Goal: Register for event/course

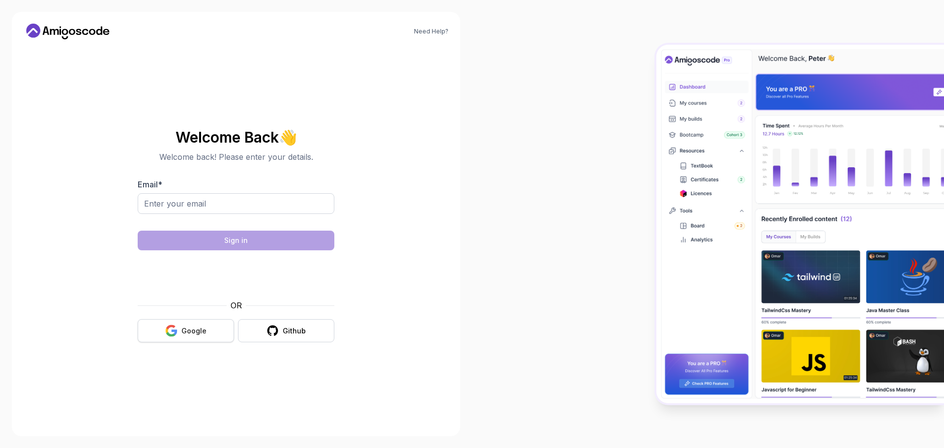
click at [174, 334] on icon "button" at bounding box center [170, 334] width 9 height 5
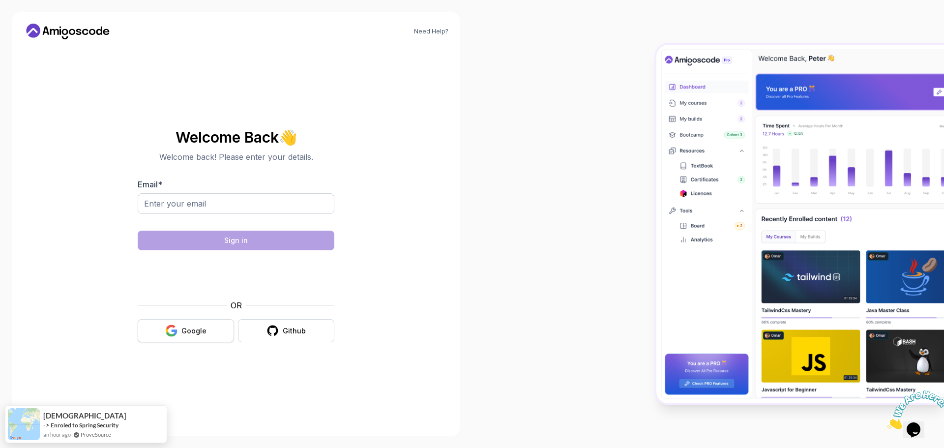
click at [183, 328] on div "Google" at bounding box center [193, 331] width 25 height 10
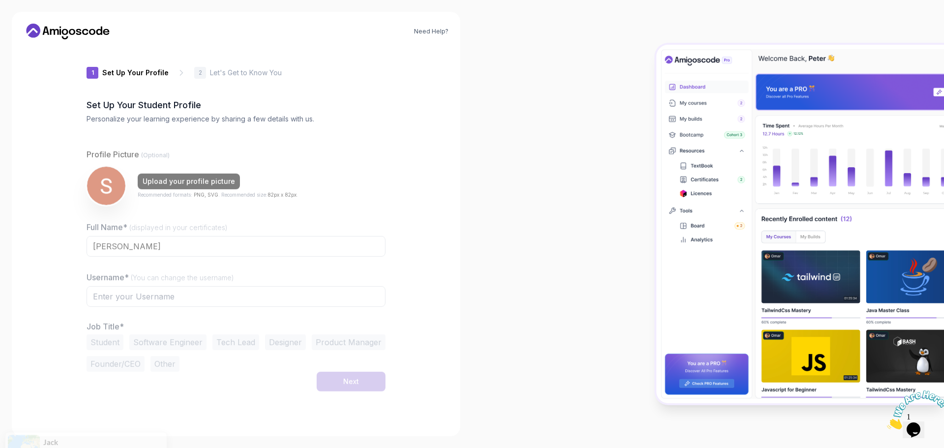
type input "zanylione1ad0"
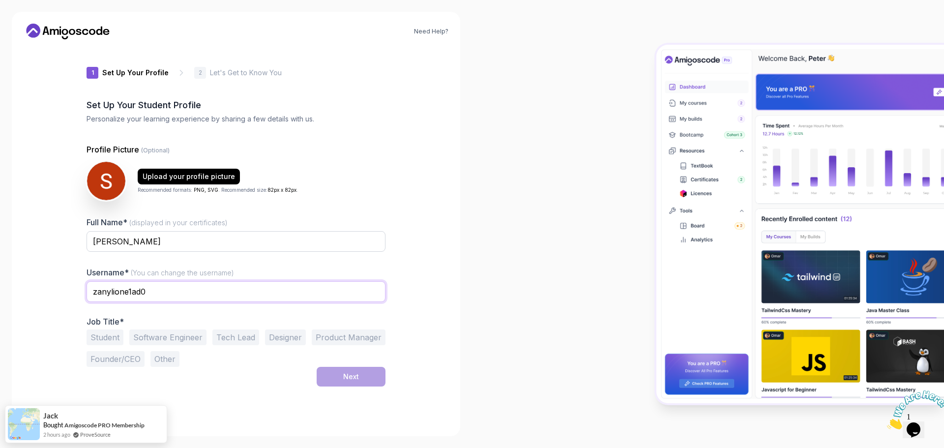
click at [163, 298] on input "zanylione1ad0" at bounding box center [236, 291] width 299 height 21
click at [417, 351] on div "Need Help? 1 Set Up Your Profile 1 Set Up Your Profile 2 Let's Get to Know You …" at bounding box center [236, 224] width 448 height 424
click at [170, 339] on button "Software Engineer" at bounding box center [167, 337] width 77 height 16
click at [379, 391] on div "1 Set Up Your Profile 1 Set Up Your Profile 2 Let's Get to Know You Set Up Your…" at bounding box center [236, 235] width 299 height 377
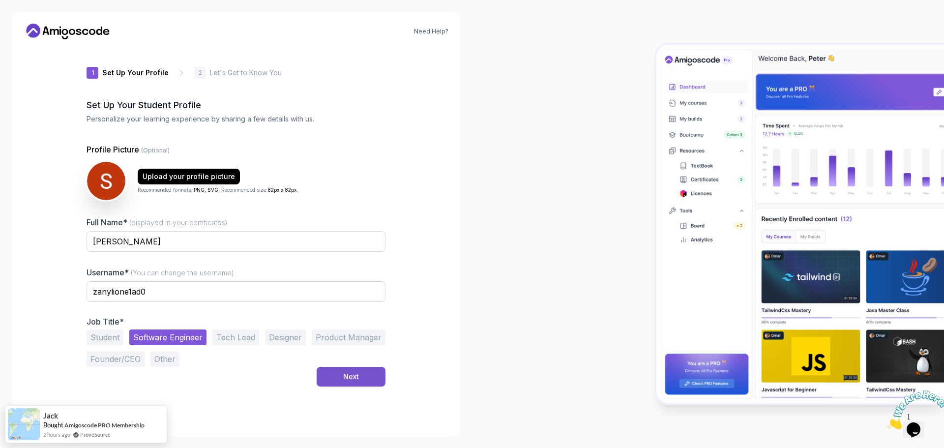
click at [361, 377] on button "Next" at bounding box center [351, 377] width 69 height 20
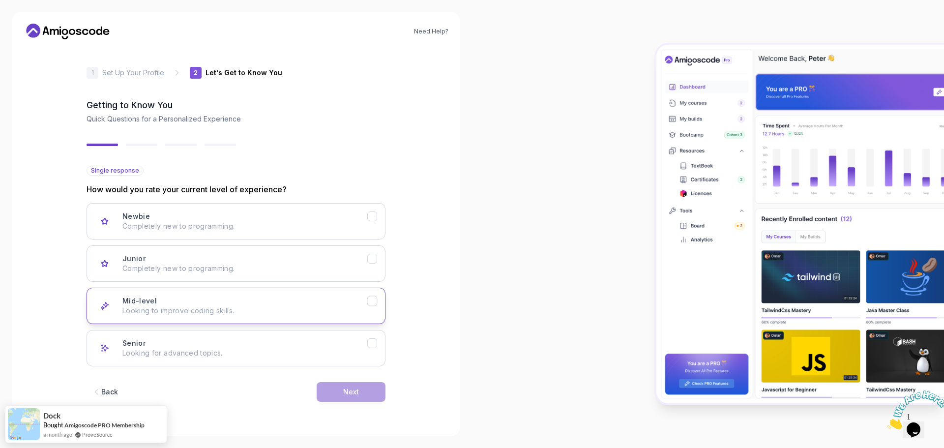
click at [232, 318] on button "Mid-level Looking to improve coding skills." at bounding box center [236, 306] width 299 height 36
click at [343, 395] on div "Next" at bounding box center [351, 392] width 16 height 10
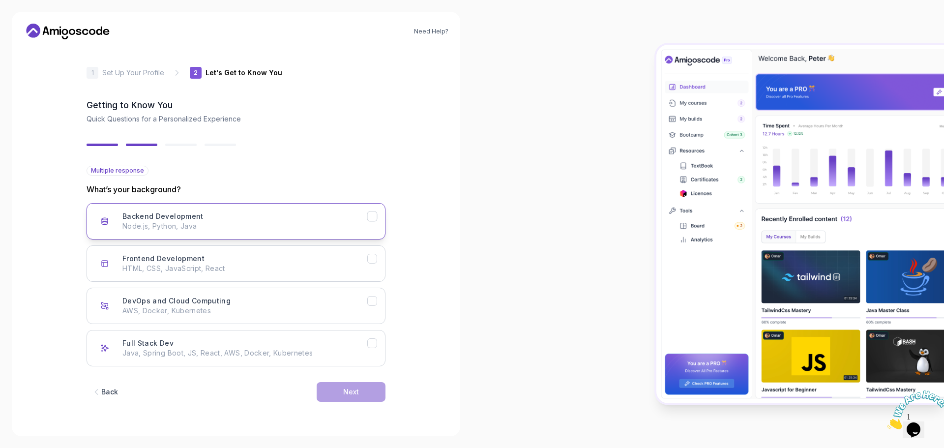
click at [255, 227] on p "Node.js, Python, Java" at bounding box center [244, 226] width 245 height 10
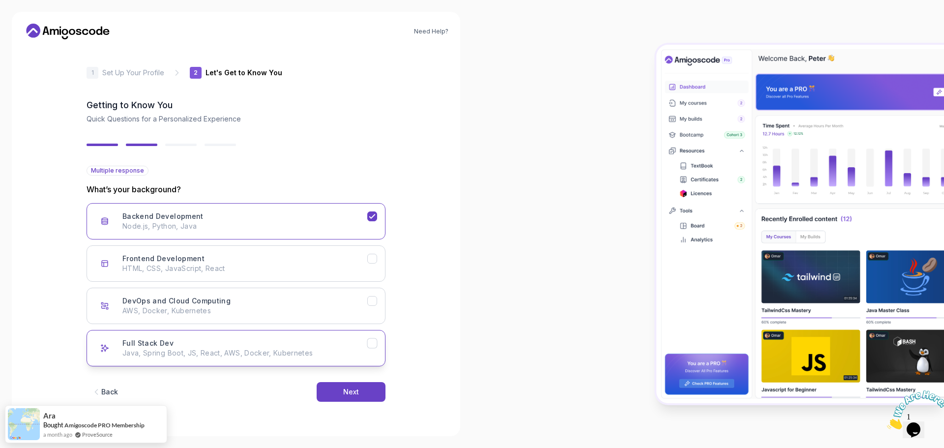
click at [305, 356] on p "Java, Spring Boot, JS, React, AWS, Docker, Kubernetes" at bounding box center [244, 353] width 245 height 10
click at [333, 274] on button "Frontend Development HTML, CSS, JavaScript, React" at bounding box center [236, 263] width 299 height 36
click at [341, 389] on button "Next" at bounding box center [351, 392] width 69 height 20
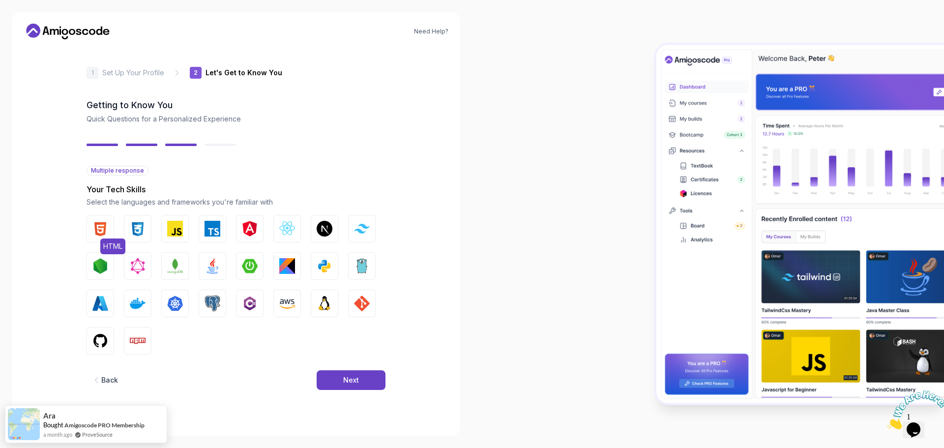
click at [105, 232] on img "button" at bounding box center [100, 229] width 16 height 16
click at [131, 228] on img "button" at bounding box center [138, 229] width 16 height 16
click at [178, 233] on img "button" at bounding box center [175, 229] width 16 height 16
click at [211, 232] on img "button" at bounding box center [213, 229] width 16 height 16
click at [286, 227] on img "button" at bounding box center [287, 229] width 16 height 16
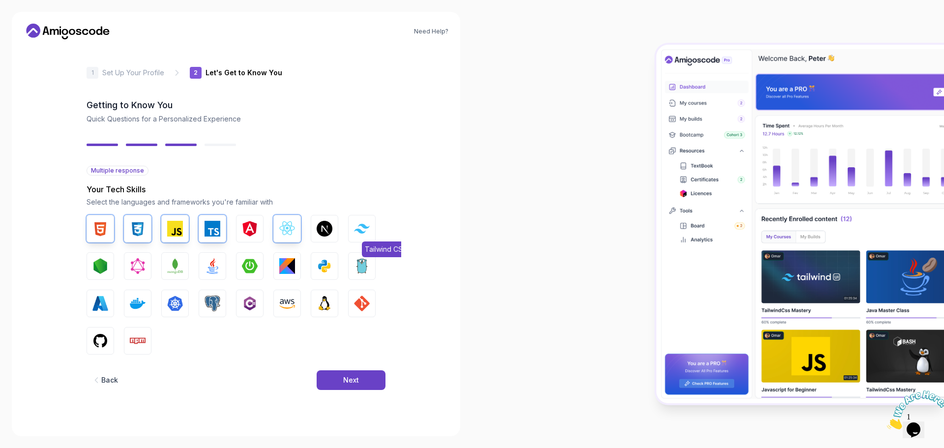
click at [361, 229] on img "button" at bounding box center [362, 228] width 16 height 9
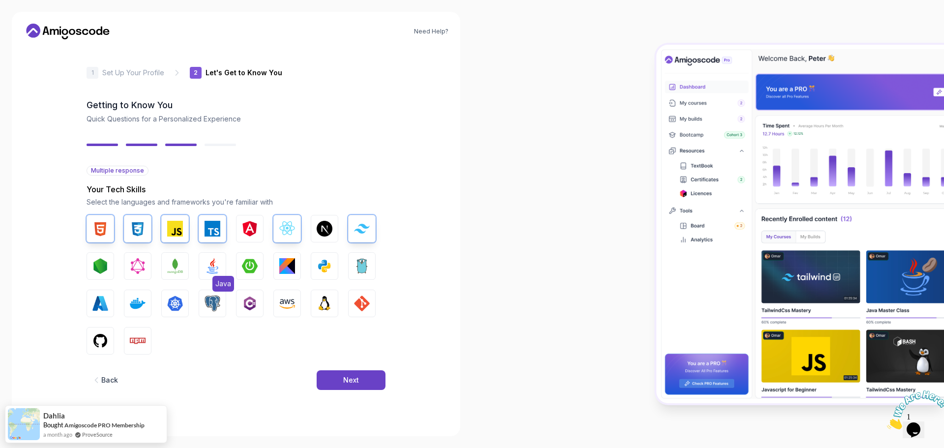
click at [212, 259] on img "button" at bounding box center [213, 266] width 16 height 16
click at [259, 267] on button "Spring Boot" at bounding box center [250, 266] width 28 height 28
click at [106, 334] on img "button" at bounding box center [100, 341] width 16 height 16
click at [144, 337] on img "button" at bounding box center [138, 341] width 16 height 16
click at [360, 307] on img "button" at bounding box center [362, 304] width 16 height 16
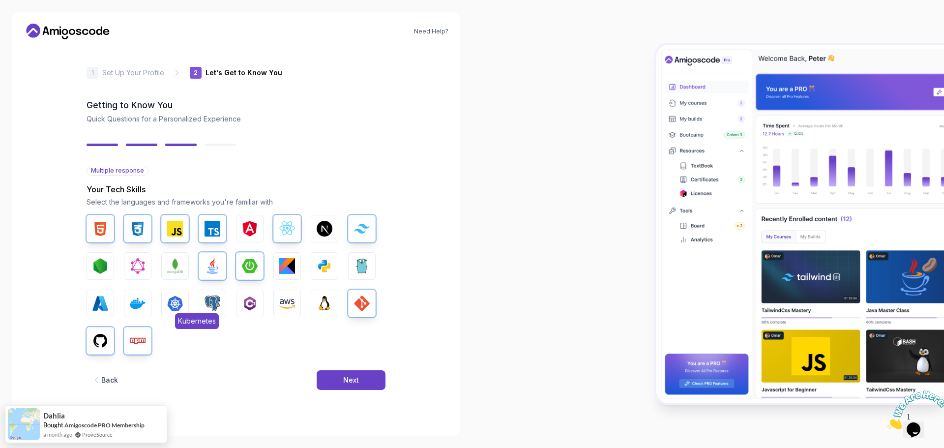
click at [174, 305] on img "button" at bounding box center [175, 304] width 16 height 16
click at [354, 386] on button "Next" at bounding box center [351, 380] width 69 height 20
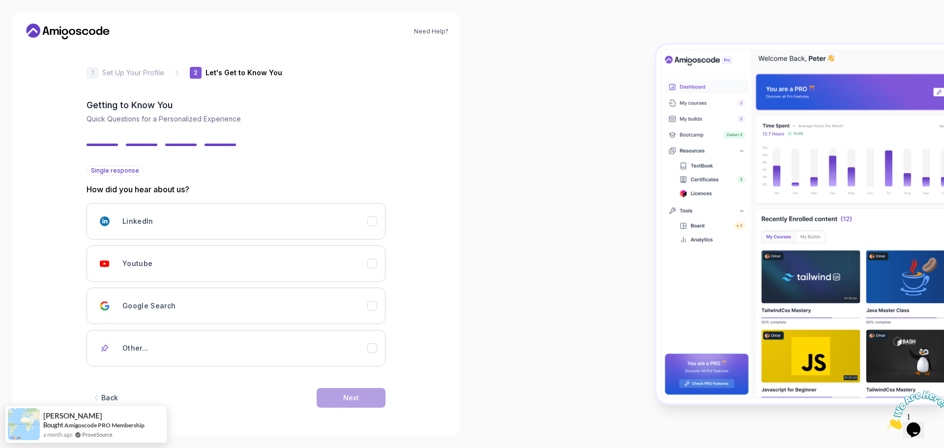
click at [189, 287] on div "LinkedIn Youtube Google Search Other..." at bounding box center [236, 284] width 299 height 163
click at [206, 268] on div "Youtube" at bounding box center [244, 264] width 245 height 20
drag, startPoint x: 376, startPoint y: 411, endPoint x: 369, endPoint y: 406, distance: 8.5
click at [376, 410] on div "Back Next" at bounding box center [236, 397] width 299 height 51
click at [364, 401] on button "Next" at bounding box center [351, 398] width 69 height 20
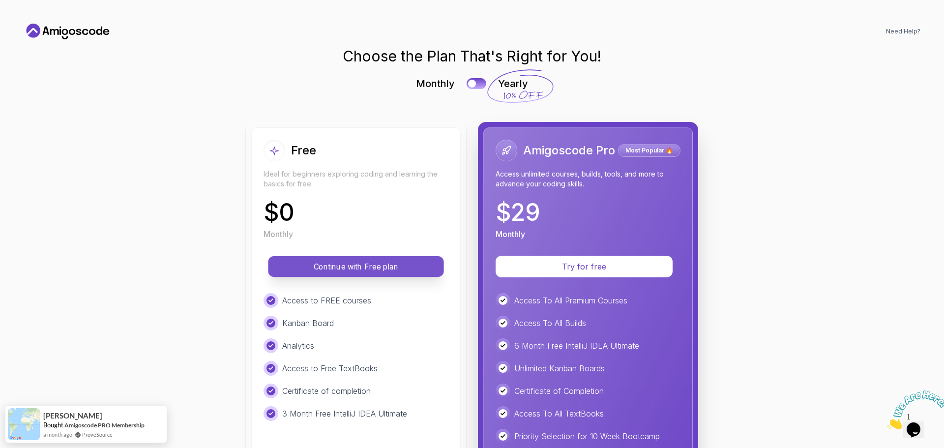
click at [347, 274] on button "Continue with Free plan" at bounding box center [356, 266] width 176 height 21
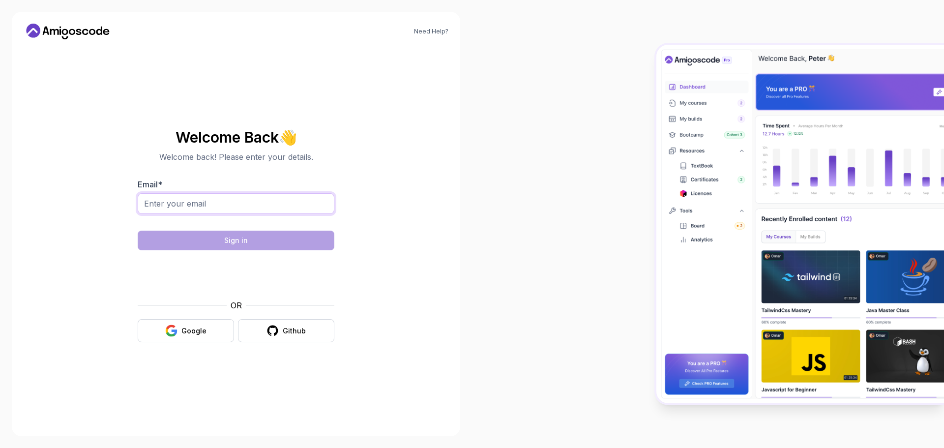
click at [202, 213] on input "Email *" at bounding box center [236, 203] width 197 height 21
type input "camel2469@gmail.com"
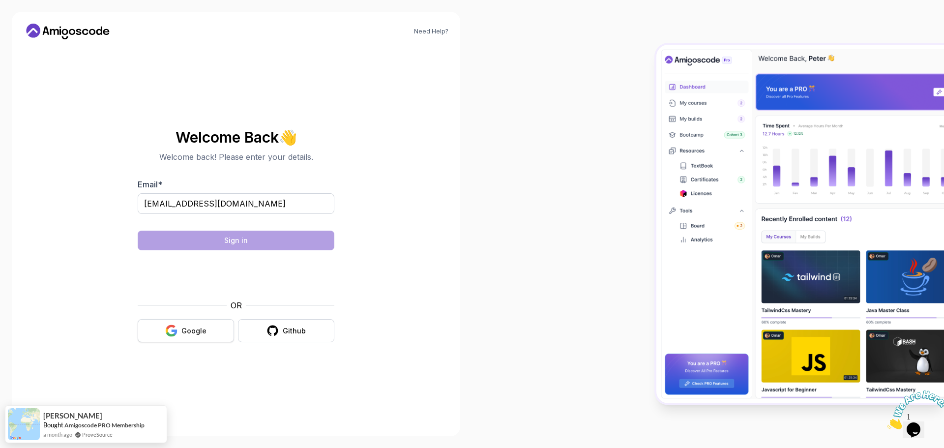
click at [203, 332] on div "Google" at bounding box center [193, 331] width 25 height 10
click at [204, 320] on button "Google" at bounding box center [186, 330] width 96 height 23
click at [201, 328] on div "Google" at bounding box center [193, 331] width 25 height 10
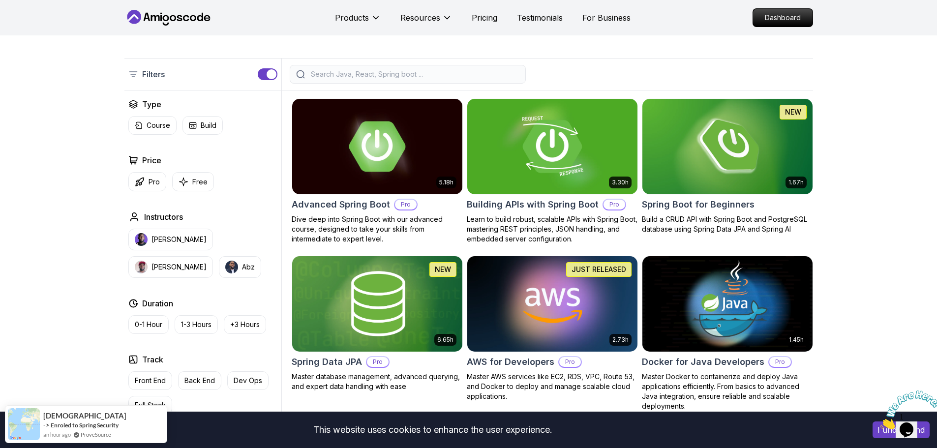
click at [563, 134] on img at bounding box center [552, 146] width 179 height 100
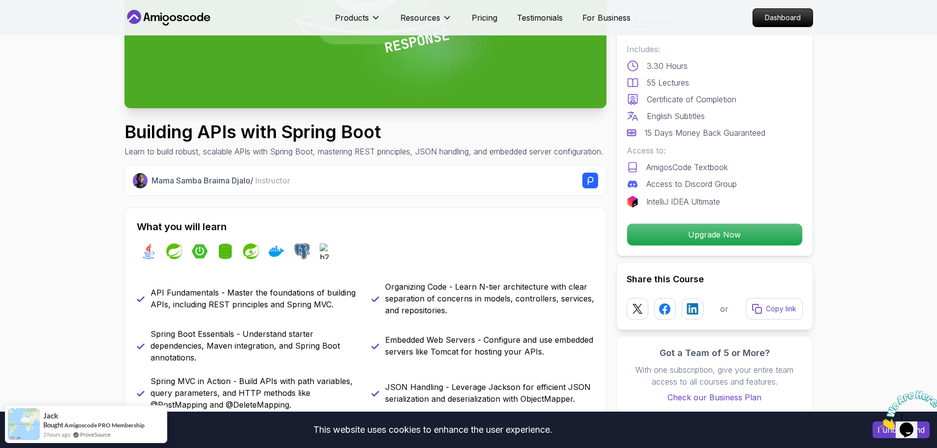
scroll to position [295, 0]
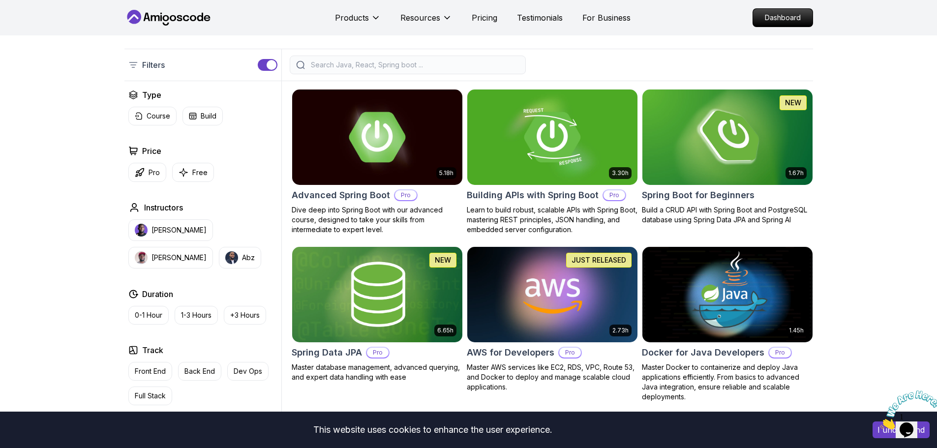
scroll to position [197, 0]
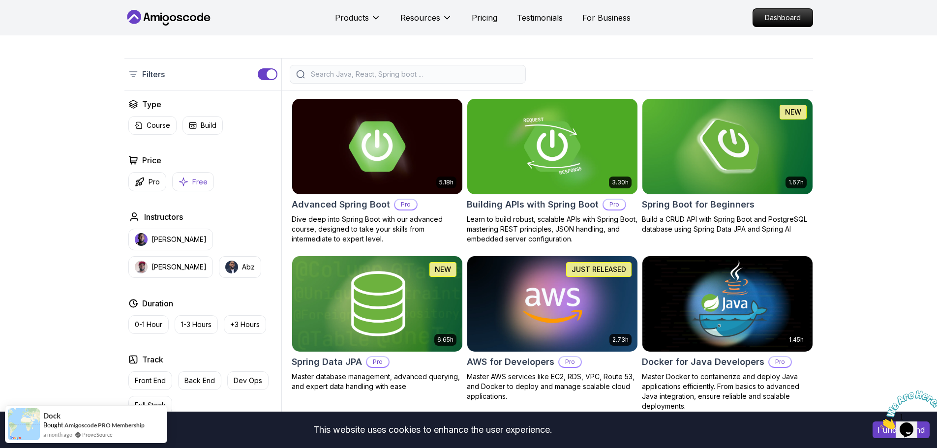
click at [209, 183] on button "Free" at bounding box center [193, 181] width 42 height 19
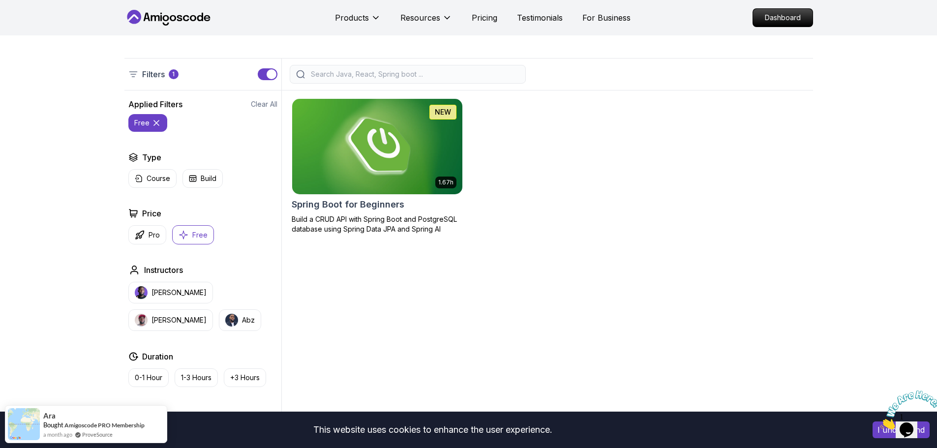
click at [343, 154] on img at bounding box center [377, 146] width 179 height 100
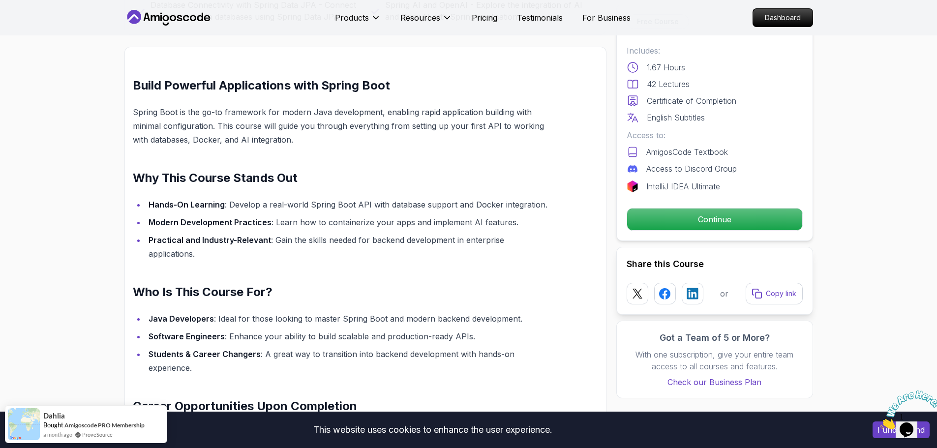
scroll to position [590, 0]
